Goal: Transaction & Acquisition: Purchase product/service

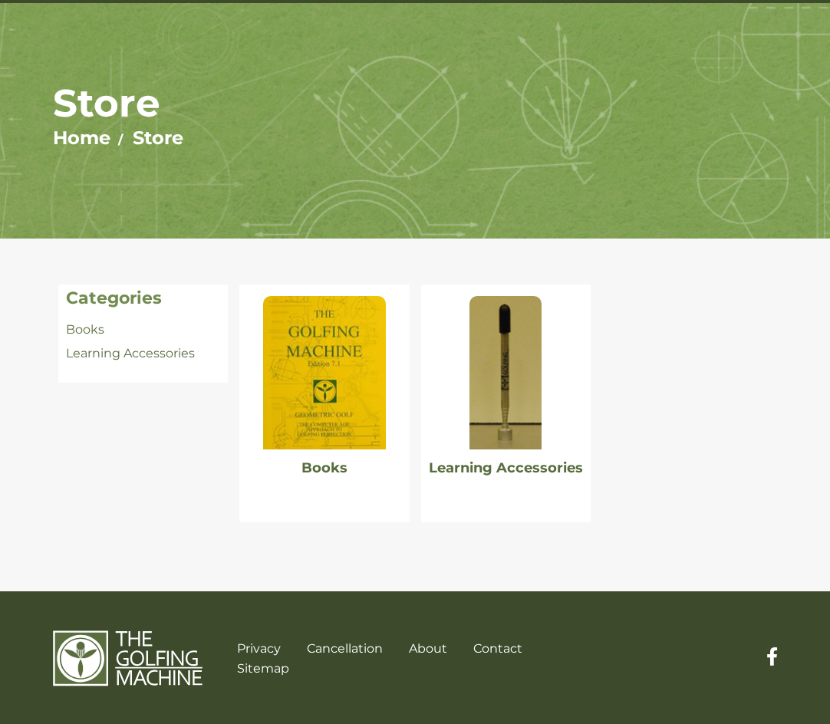
scroll to position [84, 0]
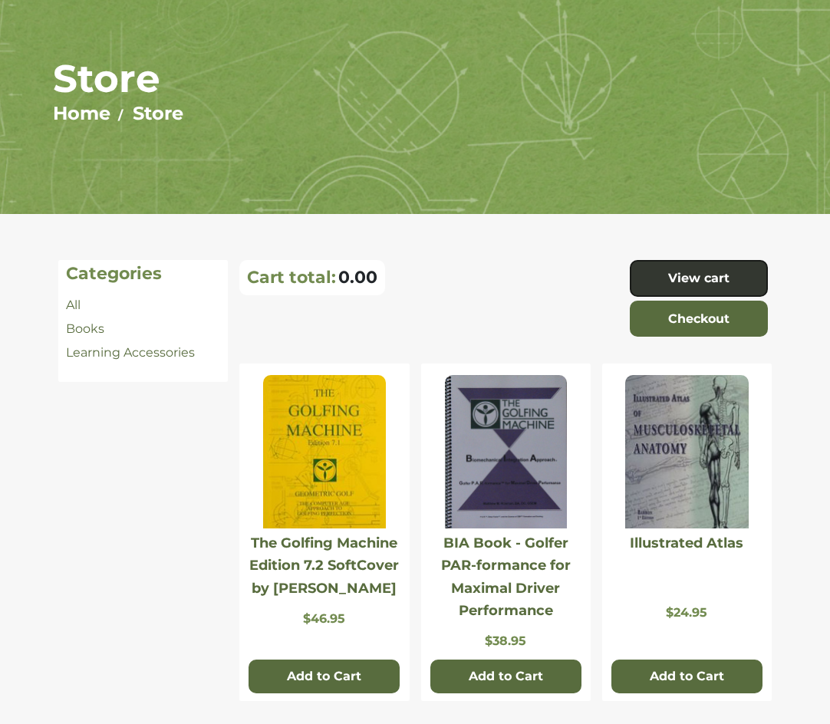
scroll to position [307, 0]
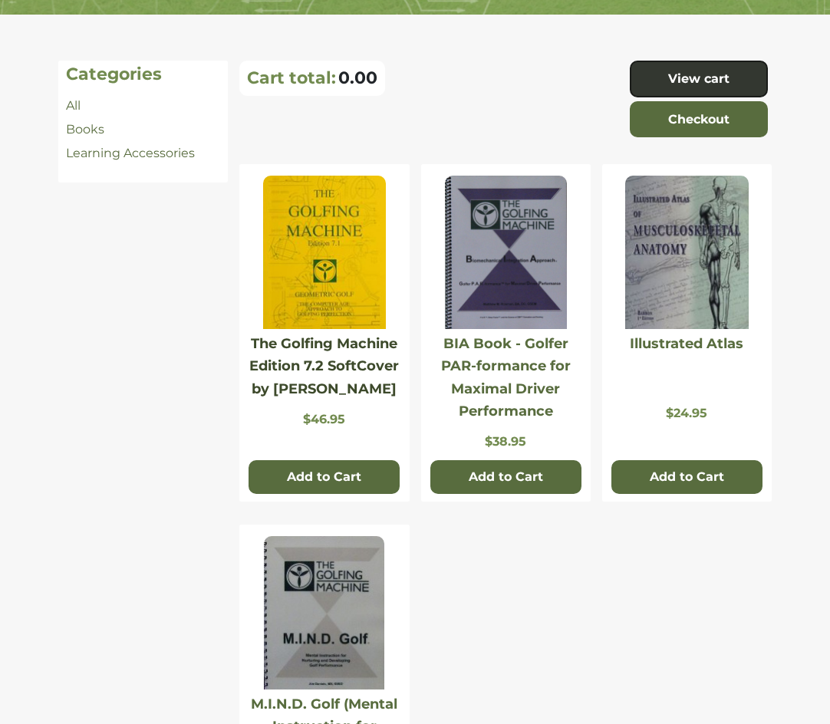
click at [378, 366] on link "The Golfing Machine Edition 7.2 SoftCover by Homer Kelley" at bounding box center [323, 366] width 149 height 62
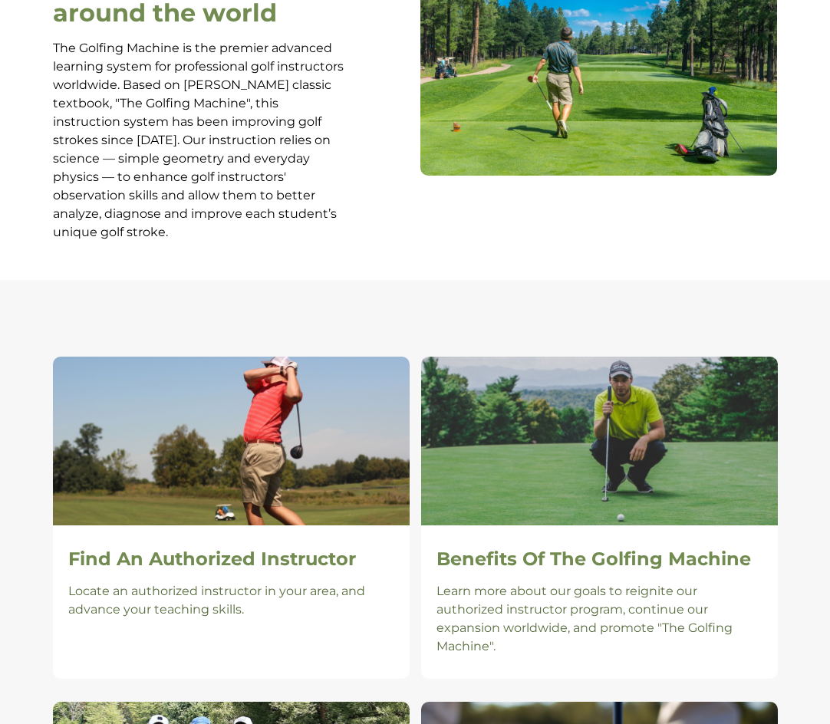
scroll to position [196, 0]
